Goal: Obtain resource: Download file/media

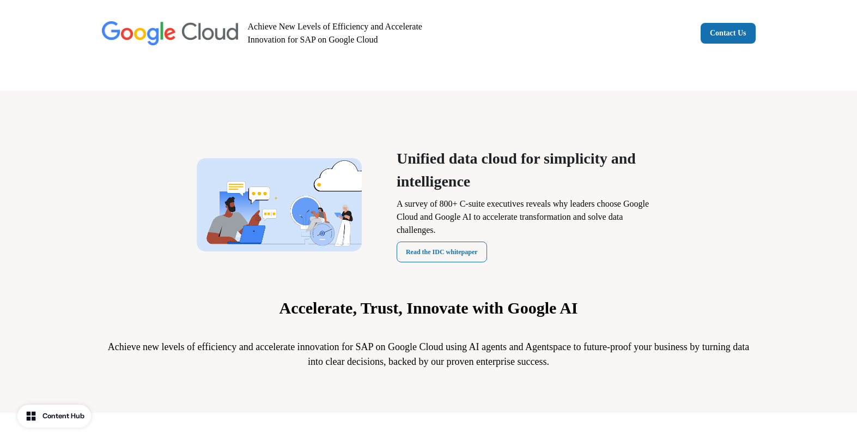
scroll to position [232, 0]
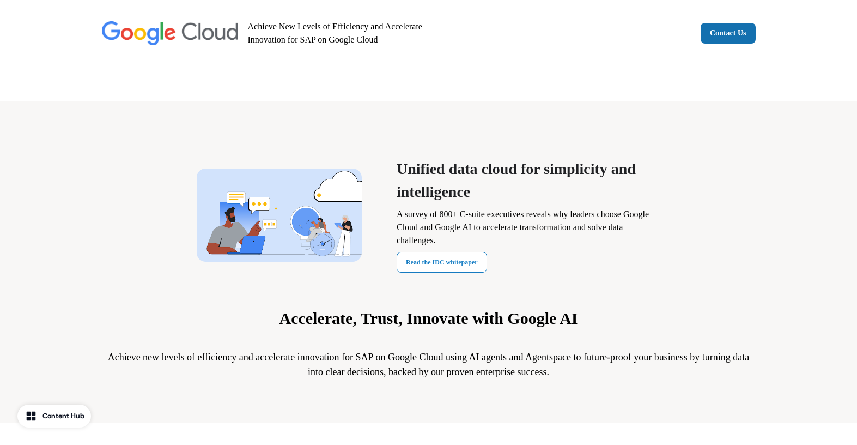
click at [427, 265] on link "Read the IDC whitepaper" at bounding box center [442, 262] width 90 height 21
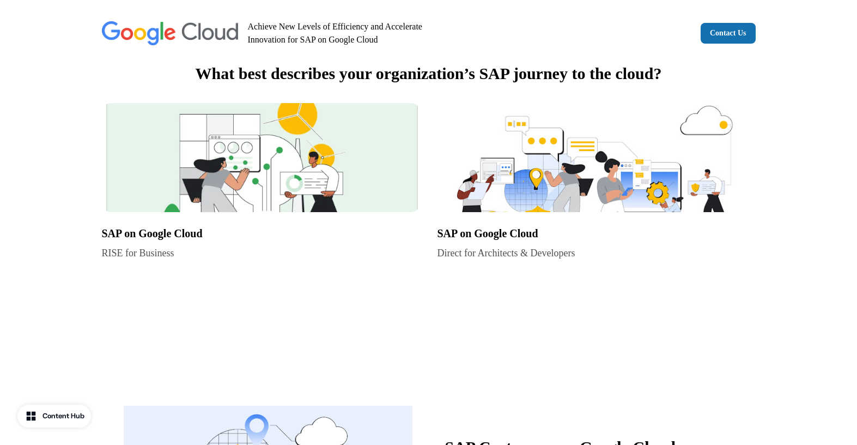
scroll to position [578, 0]
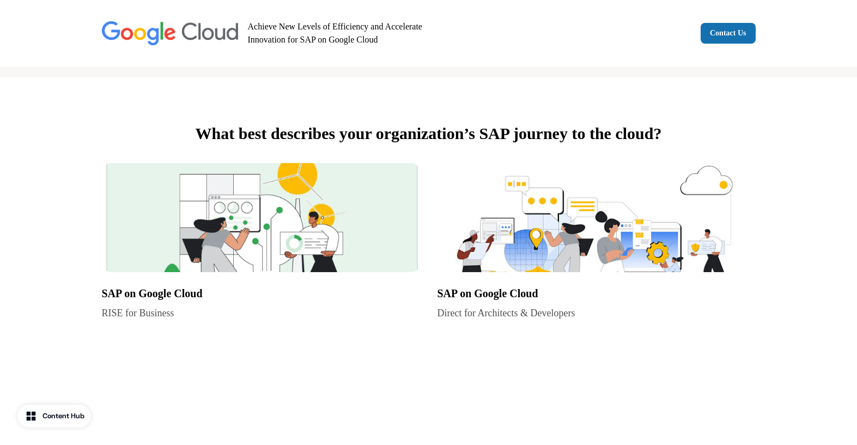
click at [195, 243] on img at bounding box center [261, 217] width 318 height 109
click at [515, 197] on img at bounding box center [597, 217] width 318 height 109
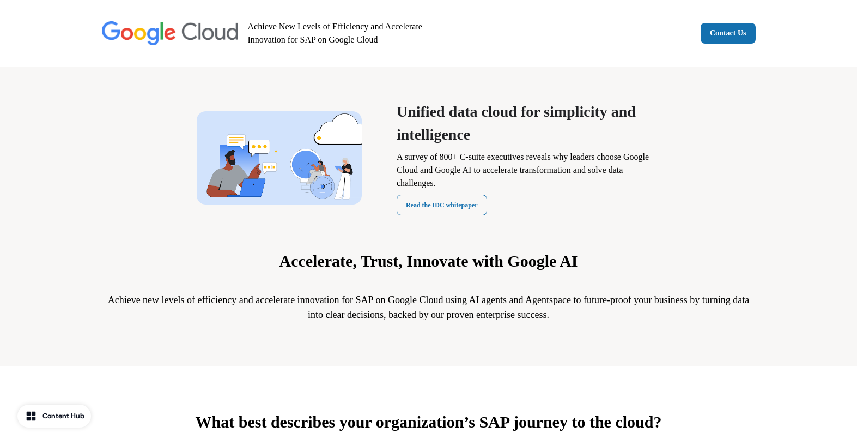
scroll to position [274, 0]
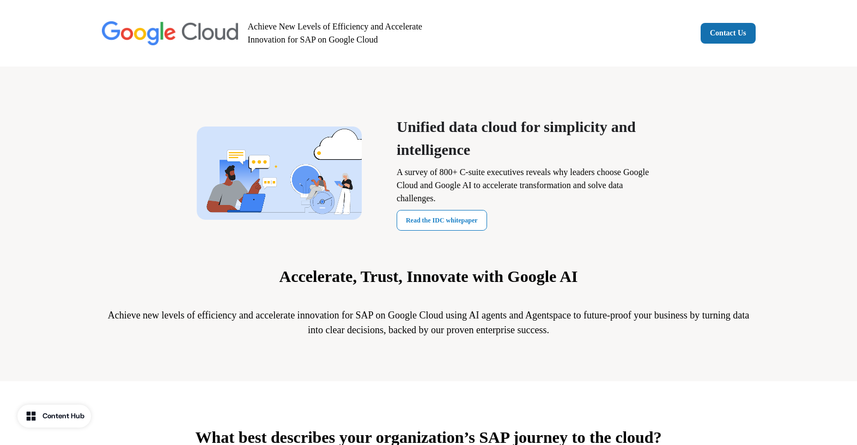
click at [456, 220] on link "Read the IDC whitepaper" at bounding box center [442, 220] width 90 height 21
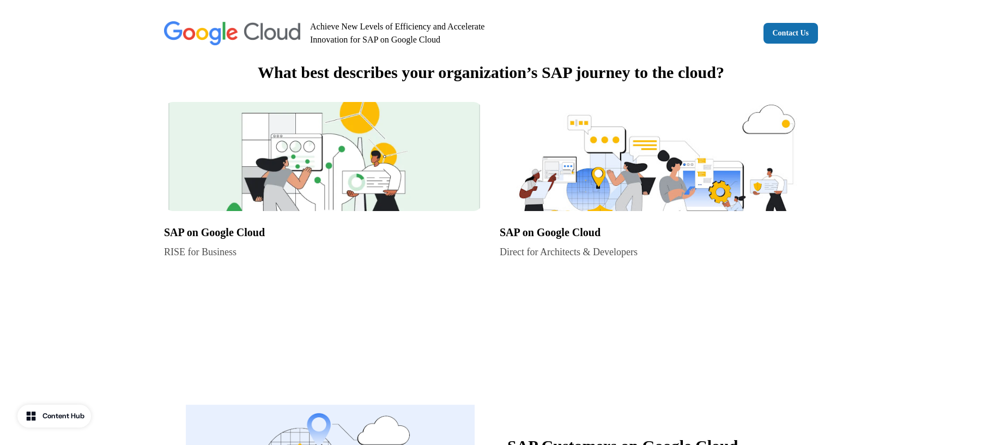
scroll to position [703, 0]
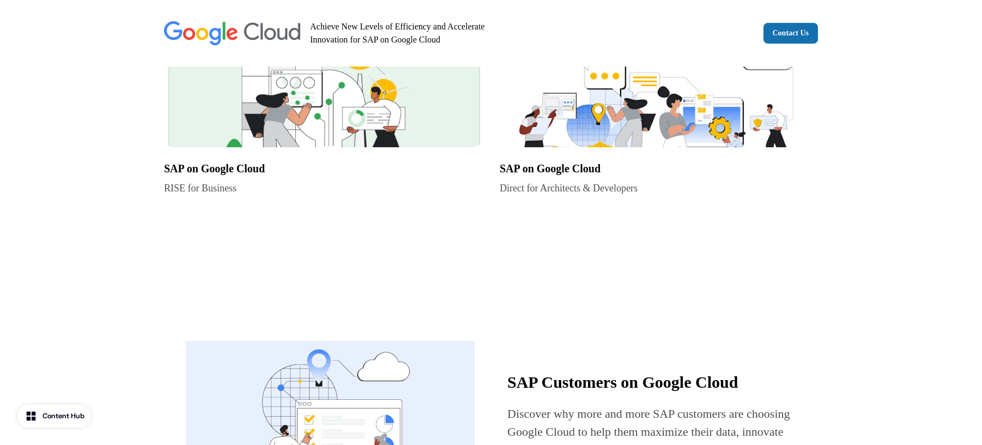
click at [380, 134] on img at bounding box center [323, 92] width 318 height 109
